Goal: Information Seeking & Learning: Check status

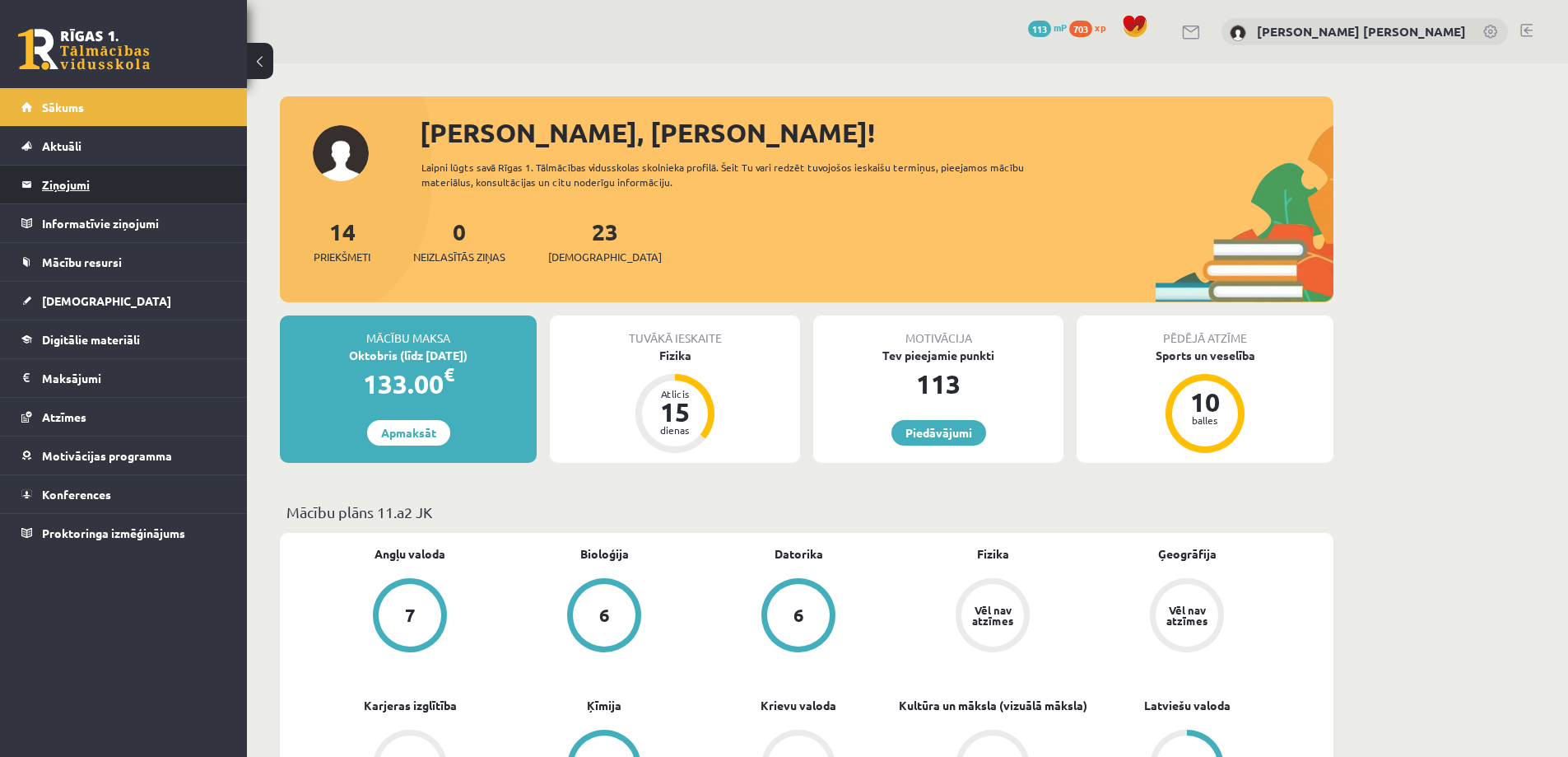
click at [113, 190] on legend "Ziņojumi 0" at bounding box center [133, 184] width 184 height 38
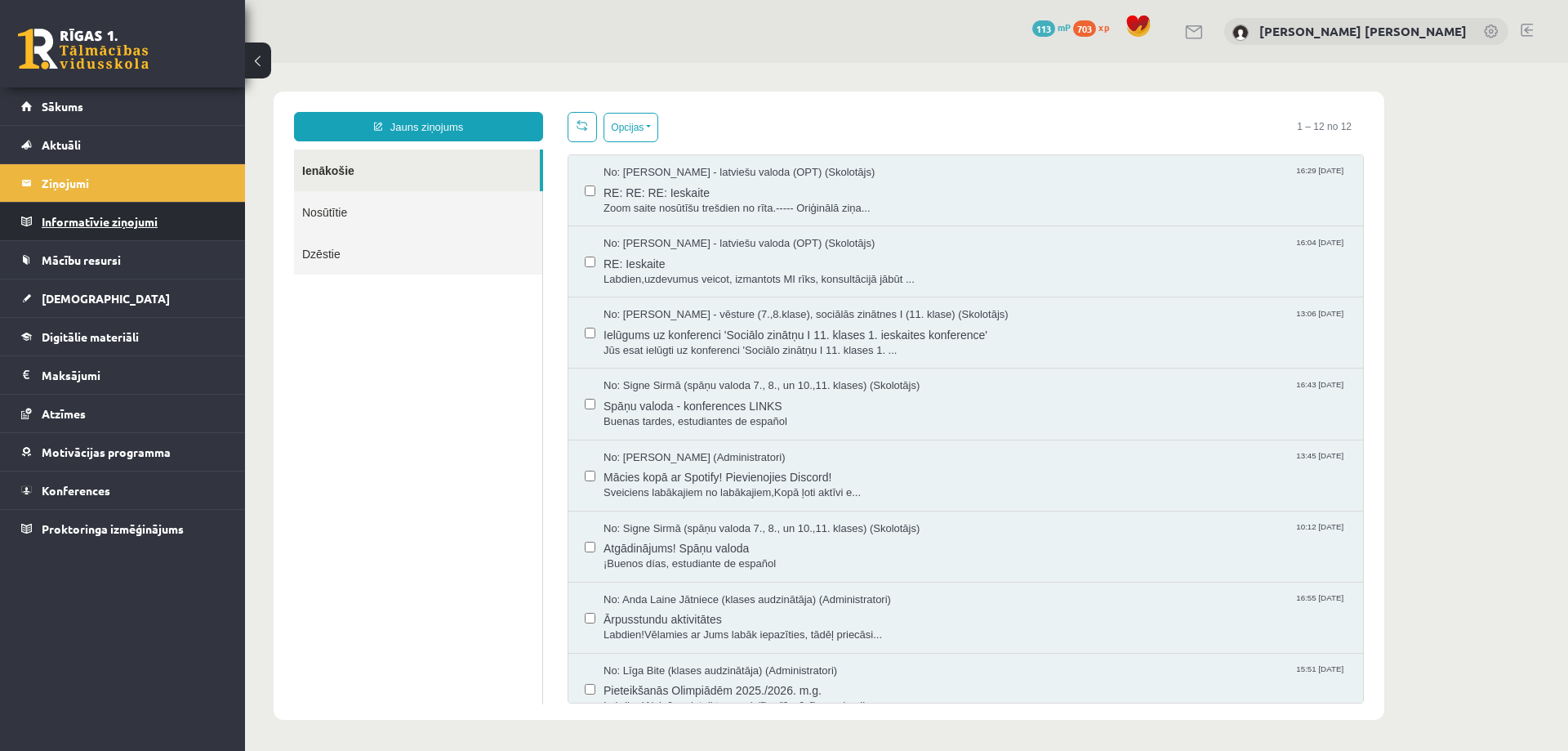
click at [116, 220] on legend "Informatīvie ziņojumi 0" at bounding box center [132, 221] width 183 height 37
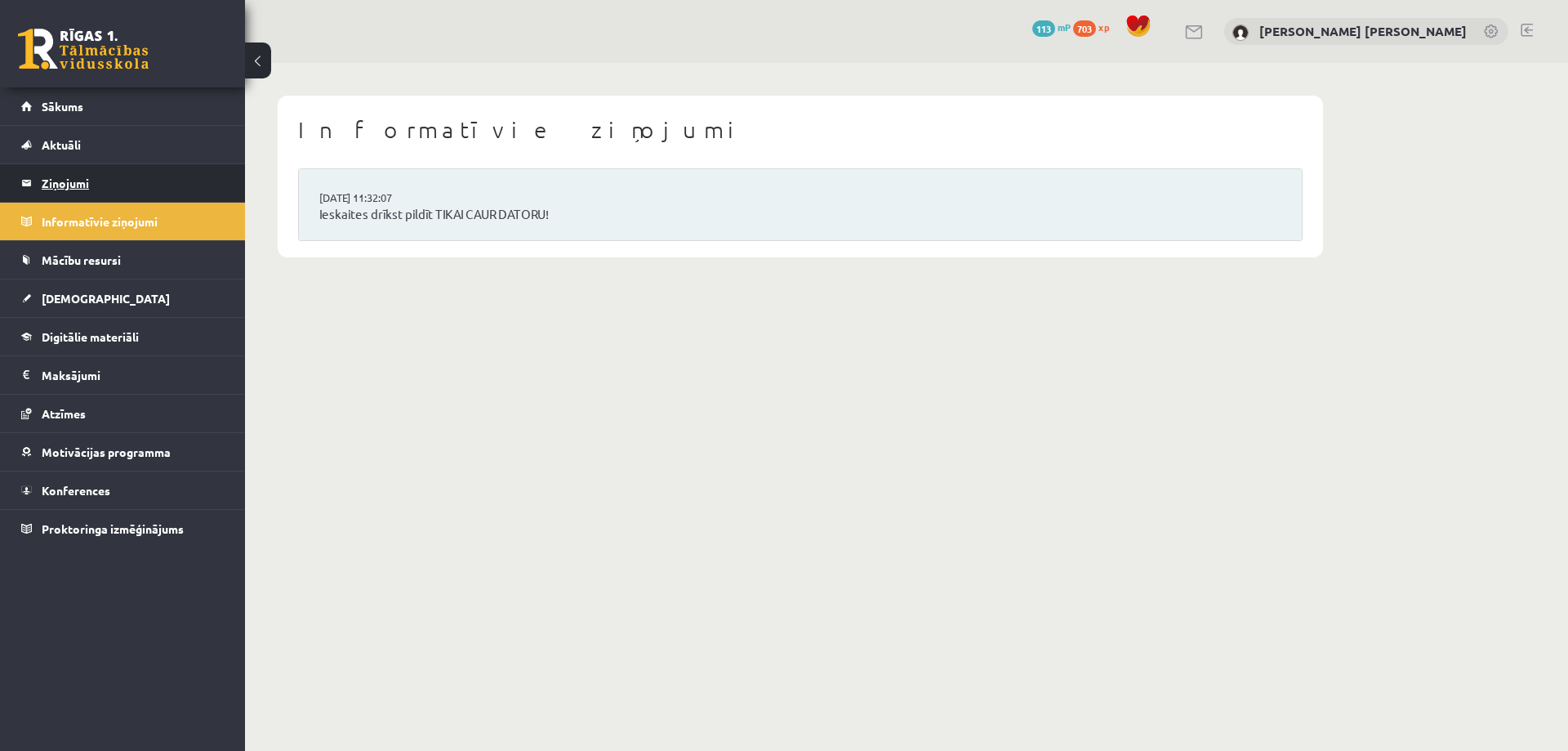
click at [123, 181] on legend "Ziņojumi 0" at bounding box center [132, 183] width 183 height 37
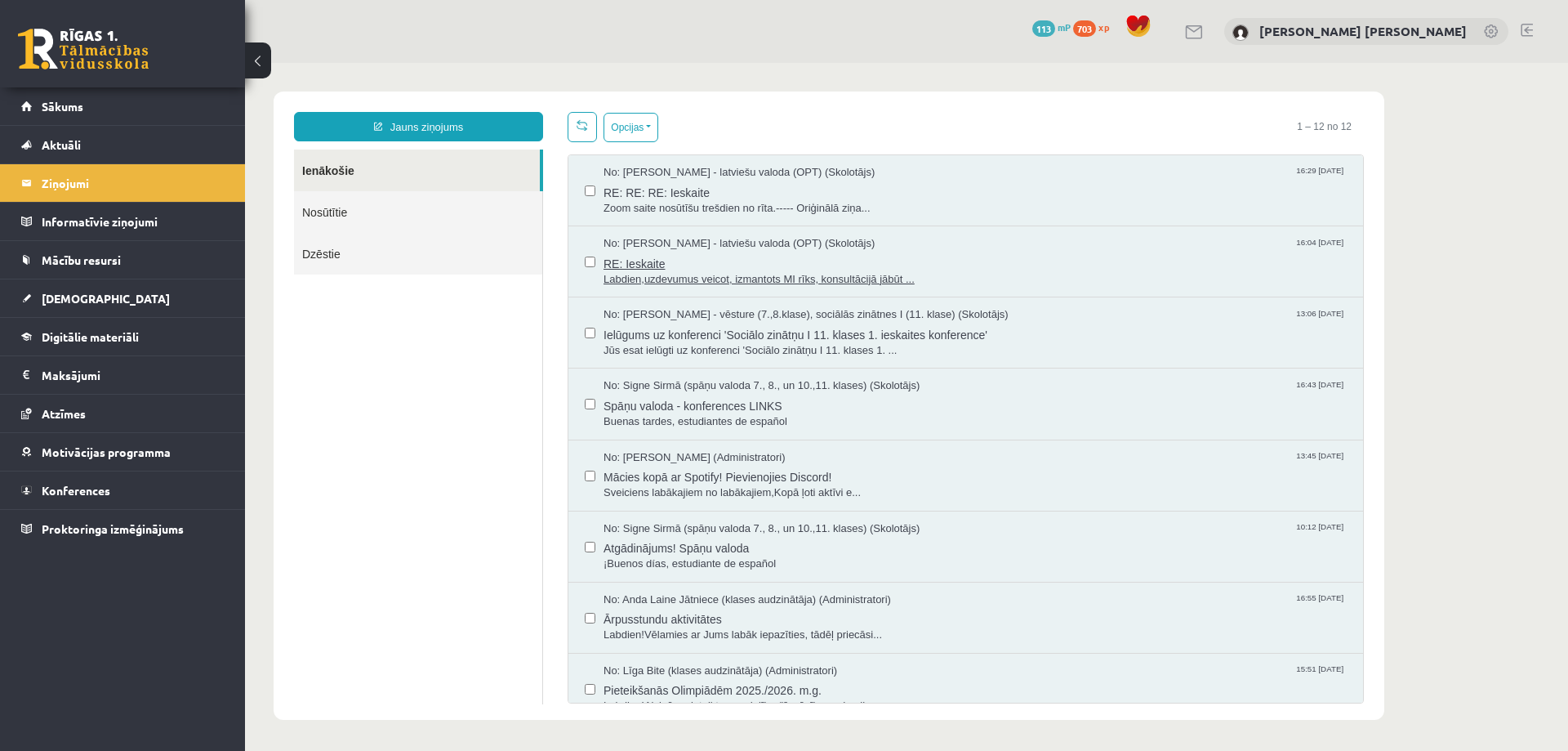
click at [682, 276] on span "Labdien,uzdevumus veicot, izmantots MI rīks, konsultācijā jābūt ..." at bounding box center [975, 280] width 743 height 16
